Goal: Task Accomplishment & Management: Manage account settings

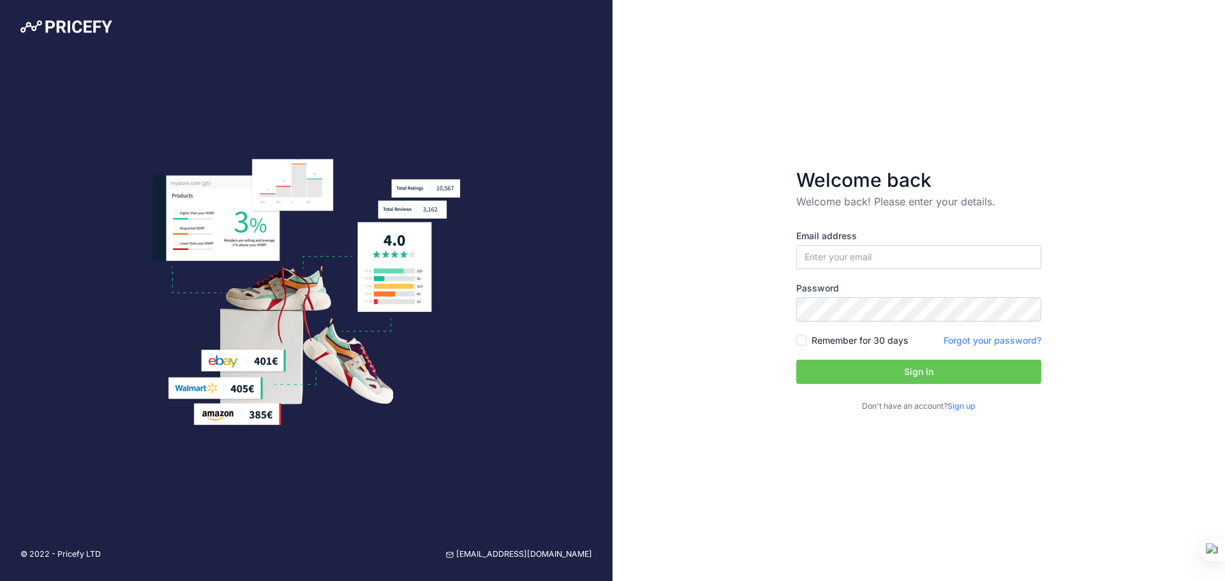
click at [839, 244] on div "Email address" at bounding box center [918, 250] width 245 height 40
click at [839, 249] on input "email" at bounding box center [918, 257] width 245 height 24
type input "[EMAIL_ADDRESS][DOMAIN_NAME]"
click at [805, 344] on input "Remember for 30 days" at bounding box center [801, 340] width 10 height 10
checkbox input "true"
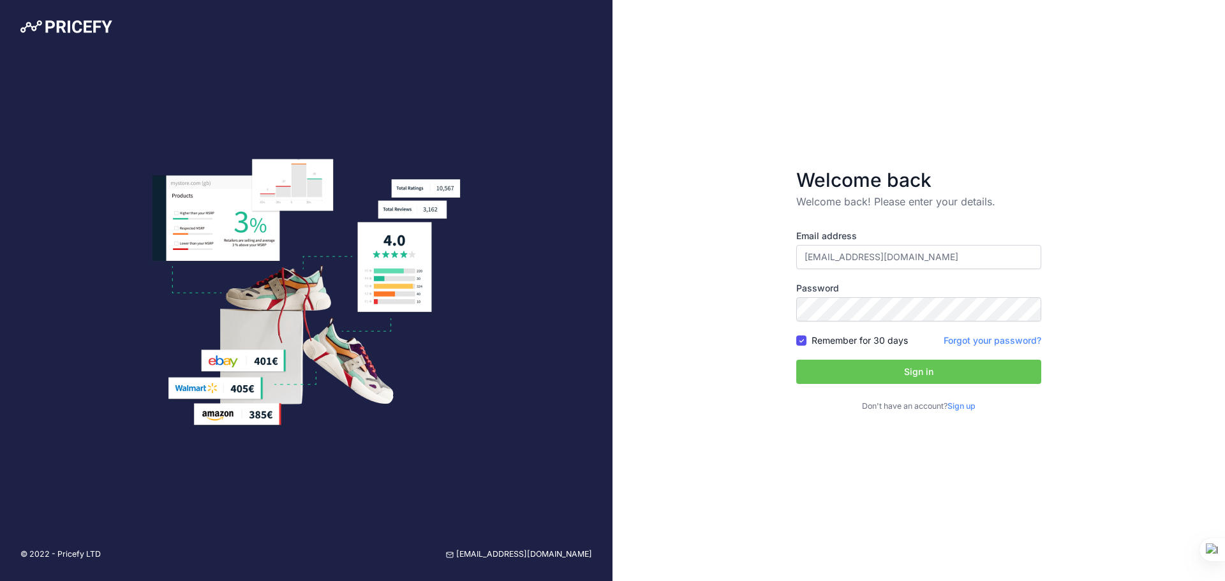
click at [867, 365] on button "Sign in" at bounding box center [918, 372] width 245 height 24
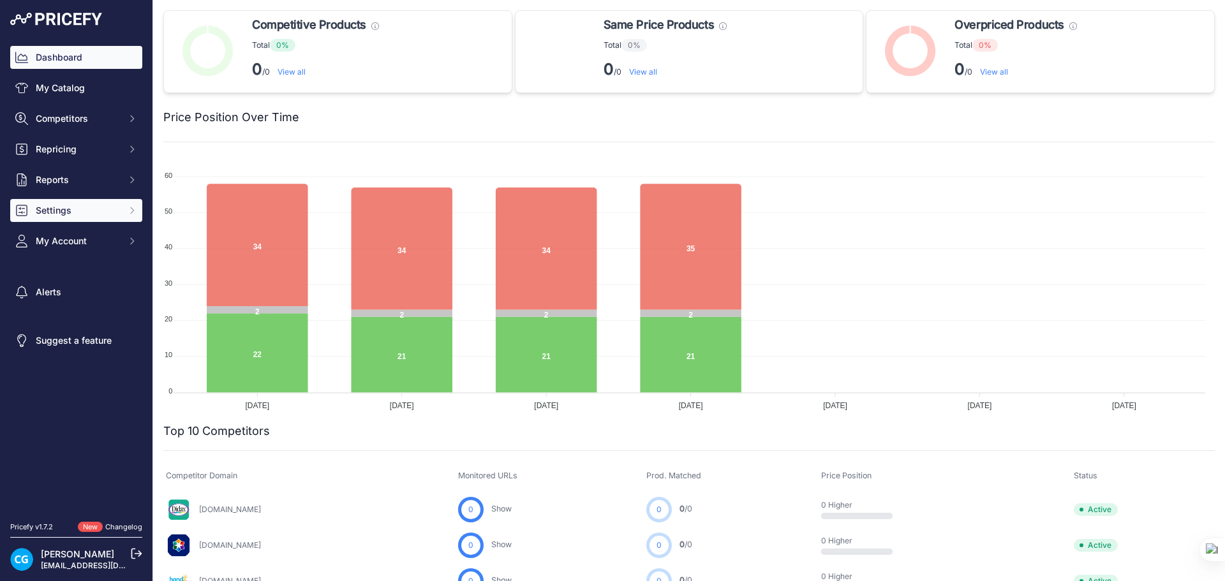
click at [77, 219] on button "Settings" at bounding box center [76, 210] width 132 height 23
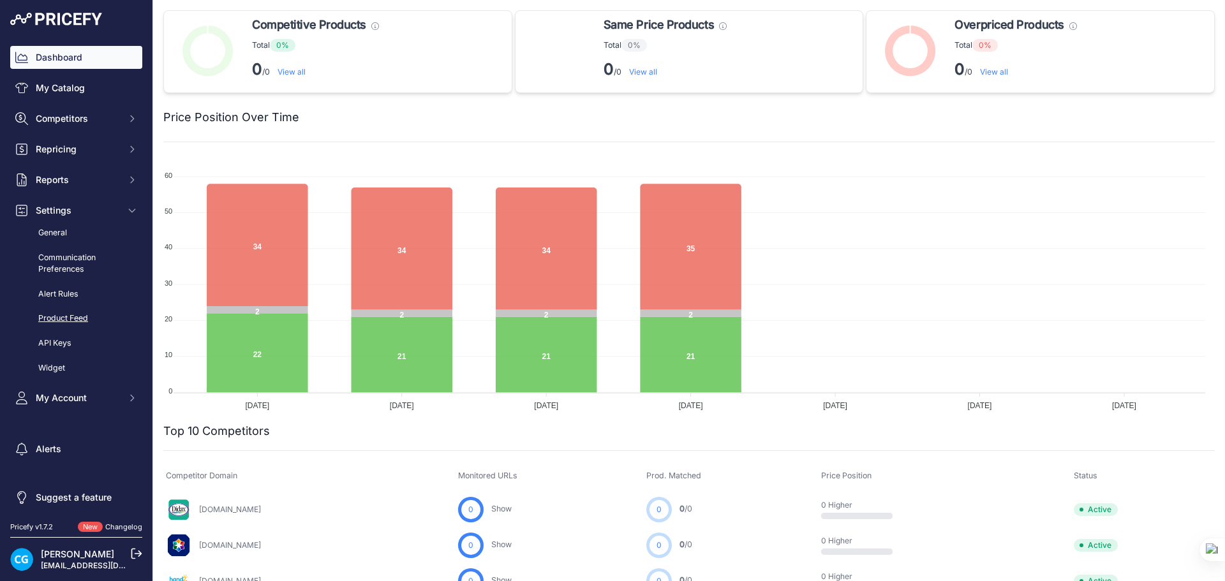
click at [75, 321] on link "Product Feed" at bounding box center [76, 318] width 132 height 22
click at [75, 318] on link "Product Feed" at bounding box center [76, 318] width 132 height 22
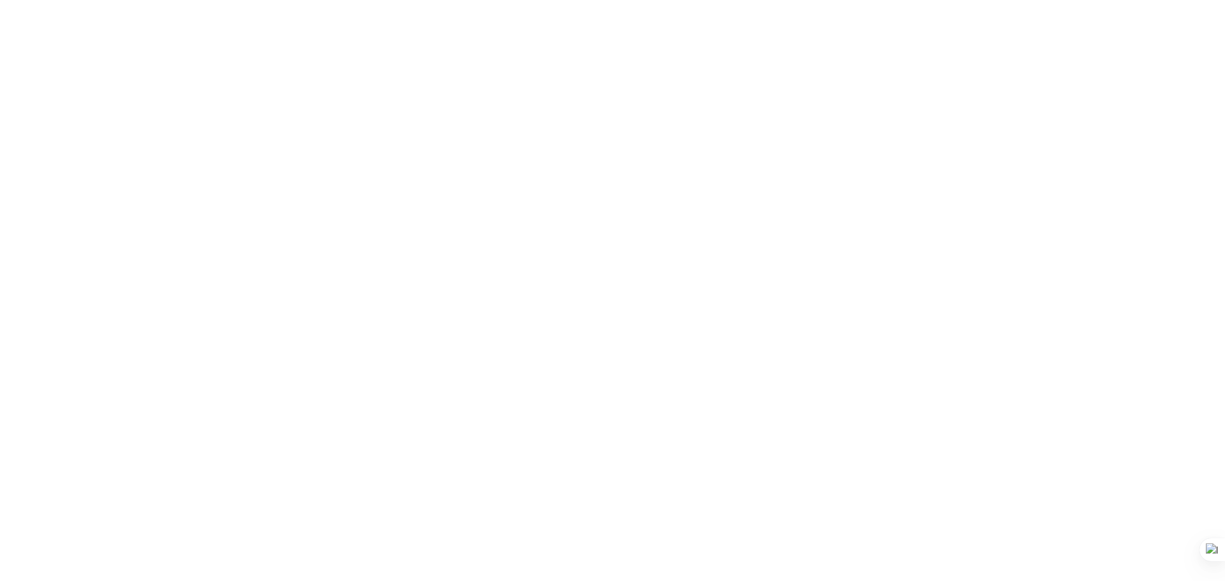
scroll to position [353, 0]
